Goal: Task Accomplishment & Management: Manage account settings

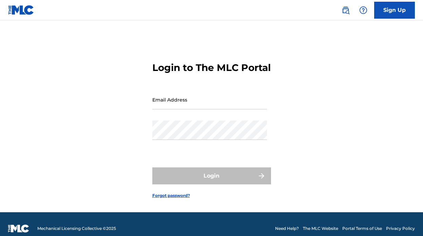
click at [186, 109] on input "Email Address" at bounding box center [209, 99] width 115 height 19
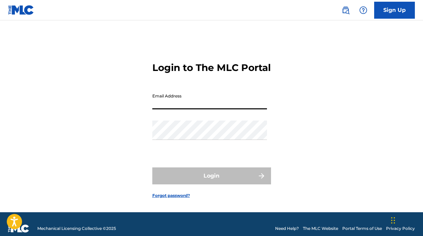
type input "[EMAIL_ADDRESS][DOMAIN_NAME]"
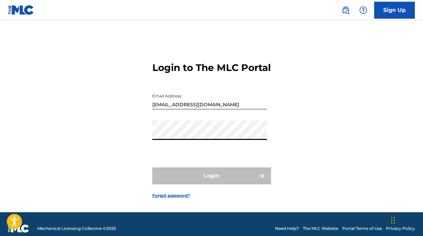
click at [129, 145] on div "Login to The MLC Portal Email Address [EMAIL_ADDRESS][DOMAIN_NAME] Password Log…" at bounding box center [211, 124] width 423 height 175
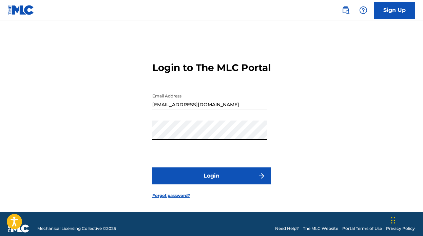
click at [152, 167] on button "Login" at bounding box center [211, 175] width 119 height 17
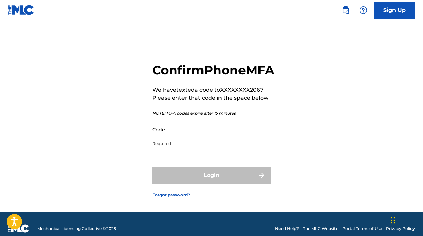
click at [178, 139] on input "Code" at bounding box center [209, 129] width 115 height 19
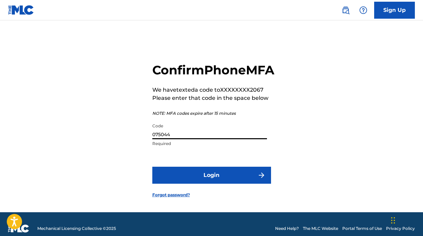
type input "075044"
click at [152, 167] on button "Login" at bounding box center [211, 175] width 119 height 17
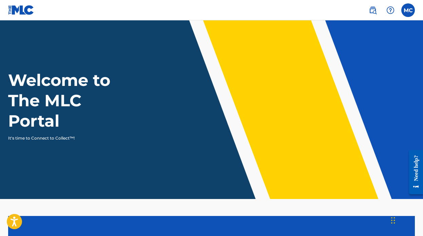
click at [407, 12] on label at bounding box center [408, 10] width 14 height 14
click at [408, 10] on input "MC [PERSON_NAME] [EMAIL_ADDRESS][DOMAIN_NAME] Profile Log out" at bounding box center [408, 10] width 0 height 0
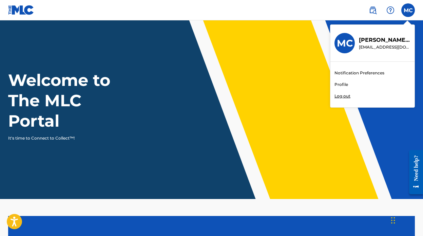
click at [345, 84] on link "Profile" at bounding box center [342, 84] width 14 height 6
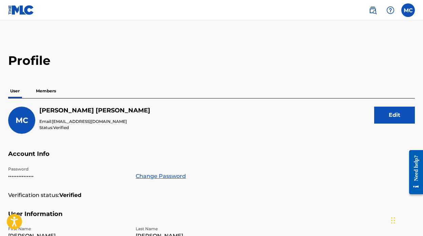
click at [53, 97] on p "Members" at bounding box center [46, 91] width 24 height 14
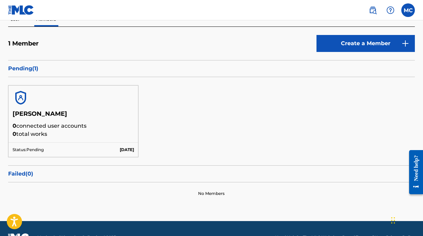
scroll to position [72, 0]
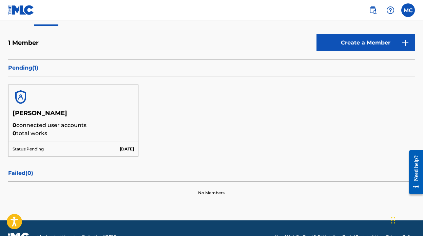
click at [30, 68] on p "Pending ( 1 )" at bounding box center [211, 68] width 407 height 8
